Goal: Task Accomplishment & Management: Use online tool/utility

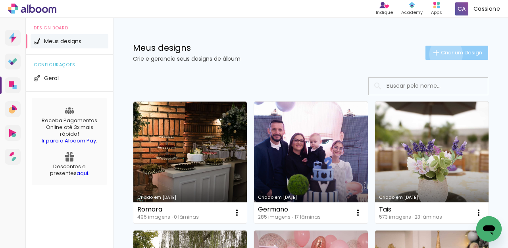
click at [441, 54] on span "Criar um design" at bounding box center [461, 52] width 41 height 5
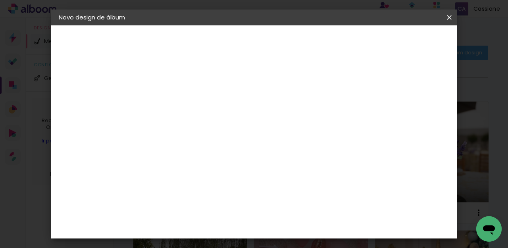
click at [189, 108] on input at bounding box center [189, 106] width 0 height 12
type input "ROMARA"
type paper-input "ROMARA"
click at [0, 0] on slot "Avançar" at bounding box center [0, 0] width 0 height 0
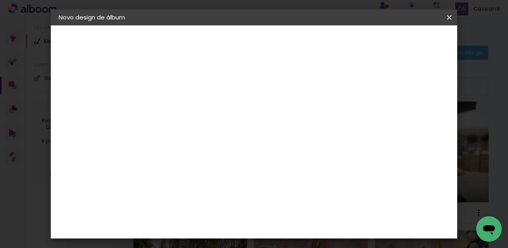
click at [0, 0] on slot "Avançar" at bounding box center [0, 0] width 0 height 0
click at [219, 135] on input "text" at bounding box center [204, 138] width 31 height 12
click at [0, 0] on slot "Padrão" at bounding box center [0, 0] width 0 height 0
type input "Padrão"
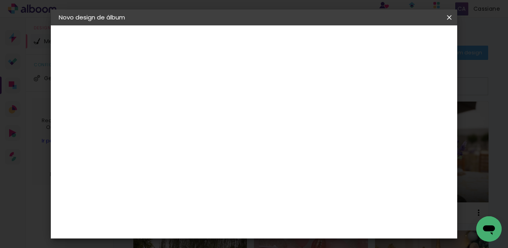
scroll to position [229, 0]
click at [242, 238] on span "30 × 30" at bounding box center [223, 248] width 37 height 21
click at [0, 0] on slot "Avançar" at bounding box center [0, 0] width 0 height 0
click at [321, 44] on span "Iniciar design" at bounding box center [312, 44] width 18 height 11
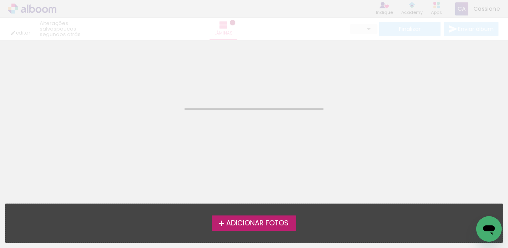
click at [254, 223] on span "Adicionar Fotos" at bounding box center [257, 223] width 62 height 7
click at [0, 0] on input "file" at bounding box center [0, 0] width 0 height 0
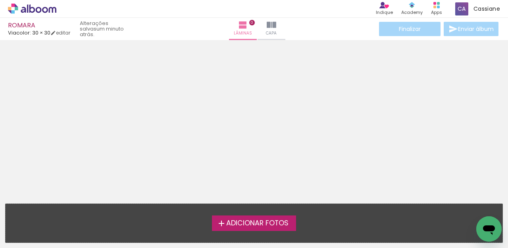
click at [270, 223] on span "Adicionar Fotos" at bounding box center [257, 223] width 62 height 7
click at [0, 0] on input "file" at bounding box center [0, 0] width 0 height 0
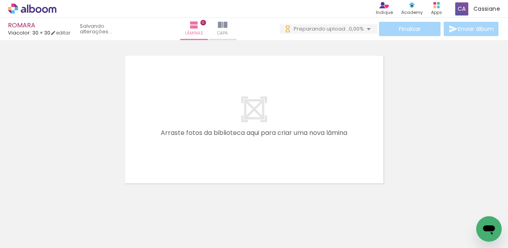
click at [33, 242] on paper-button "Adicionar Fotos" at bounding box center [24, 237] width 38 height 13
click at [0, 0] on input "file" at bounding box center [0, 0] width 0 height 0
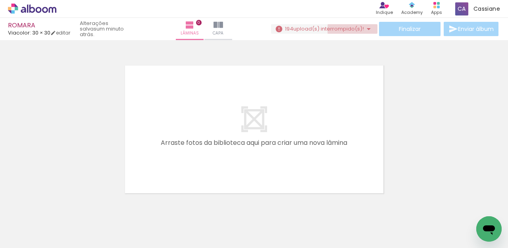
click at [366, 29] on iron-icon at bounding box center [369, 29] width 10 height 10
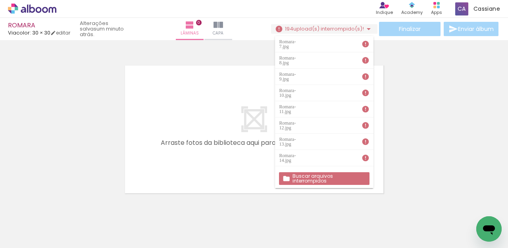
click at [0, 0] on slot "Buscar arquivos interrompidos" at bounding box center [0, 0] width 0 height 0
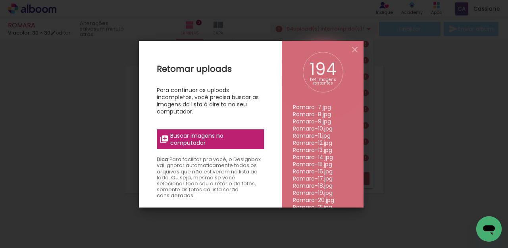
click at [194, 137] on span "Buscar imagens no computador" at bounding box center [214, 139] width 89 height 14
click at [0, 0] on input "file" at bounding box center [0, 0] width 0 height 0
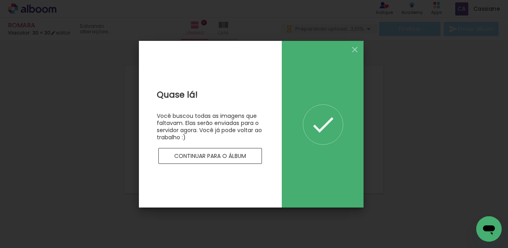
click at [0, 0] on slot "Continuar para o álbum" at bounding box center [0, 0] width 0 height 0
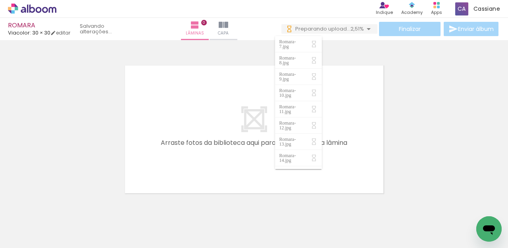
click at [406, 75] on div at bounding box center [254, 119] width 508 height 153
